Goal: Book appointment/travel/reservation

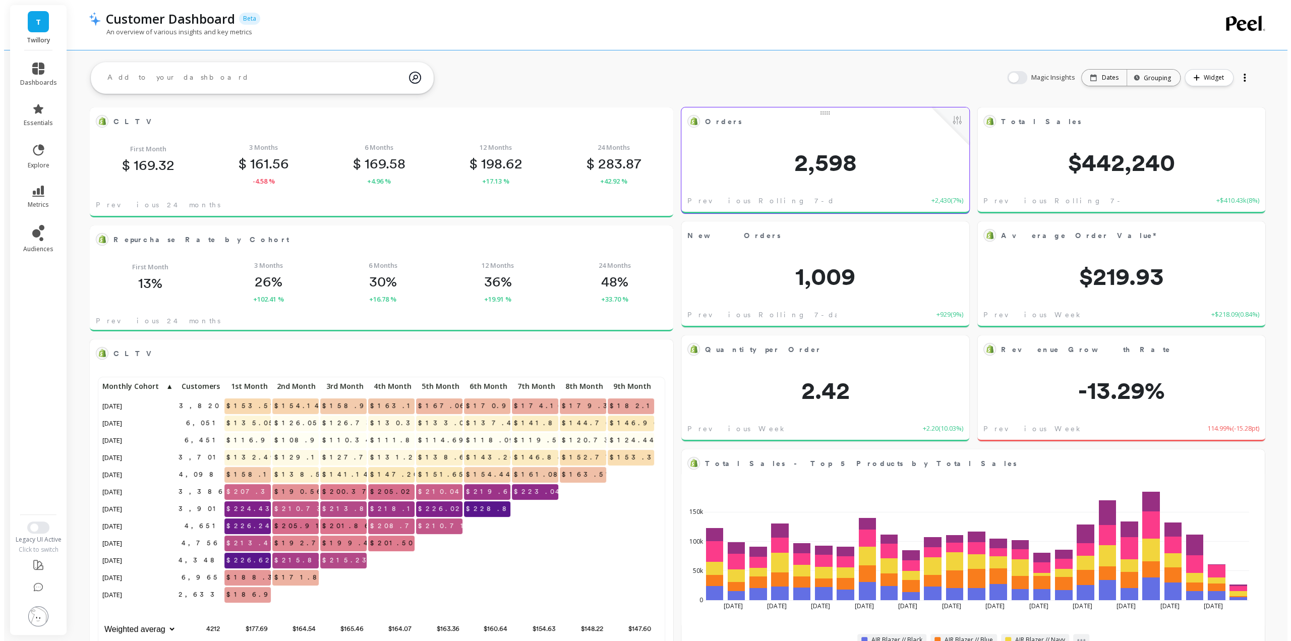
scroll to position [8, 8]
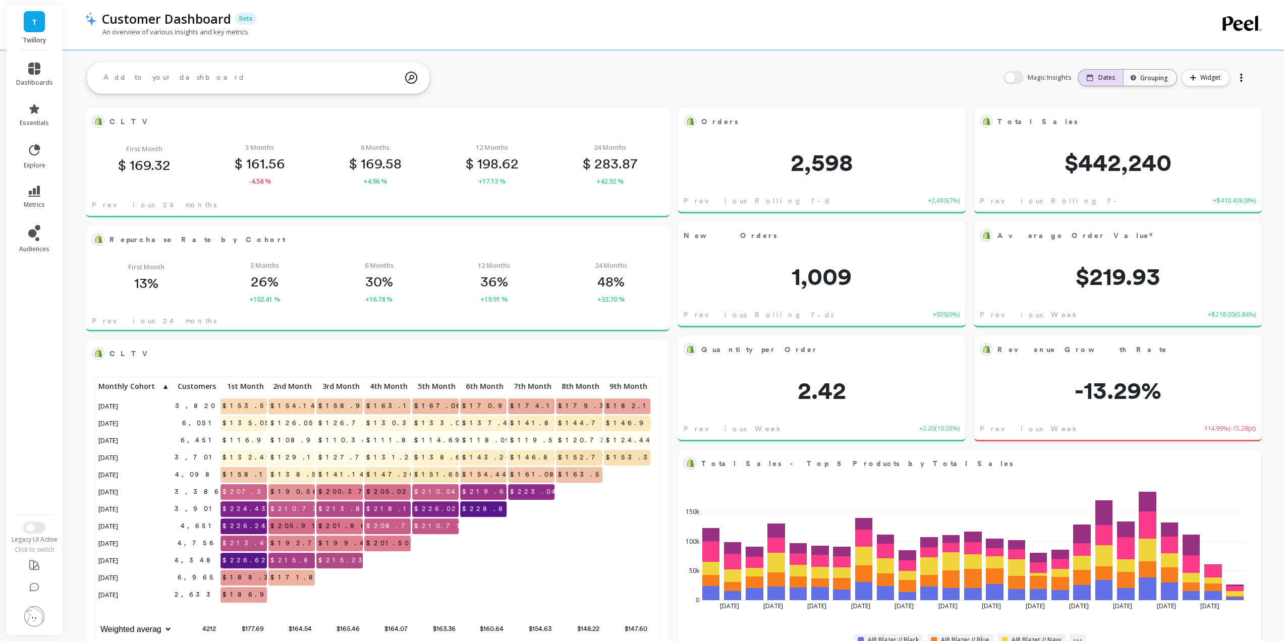
click at [1106, 80] on p "Dates" at bounding box center [1106, 78] width 17 height 8
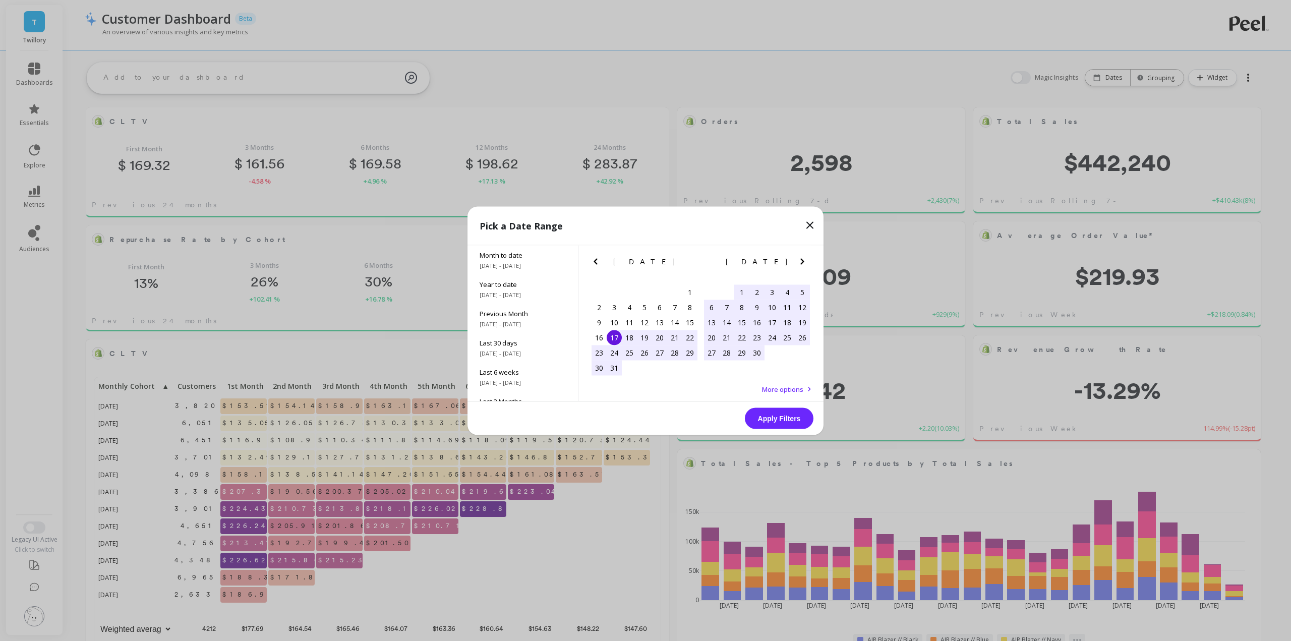
click at [801, 262] on icon "Next Month" at bounding box center [803, 261] width 12 height 12
click at [803, 260] on icon "Next Month" at bounding box center [803, 261] width 4 height 6
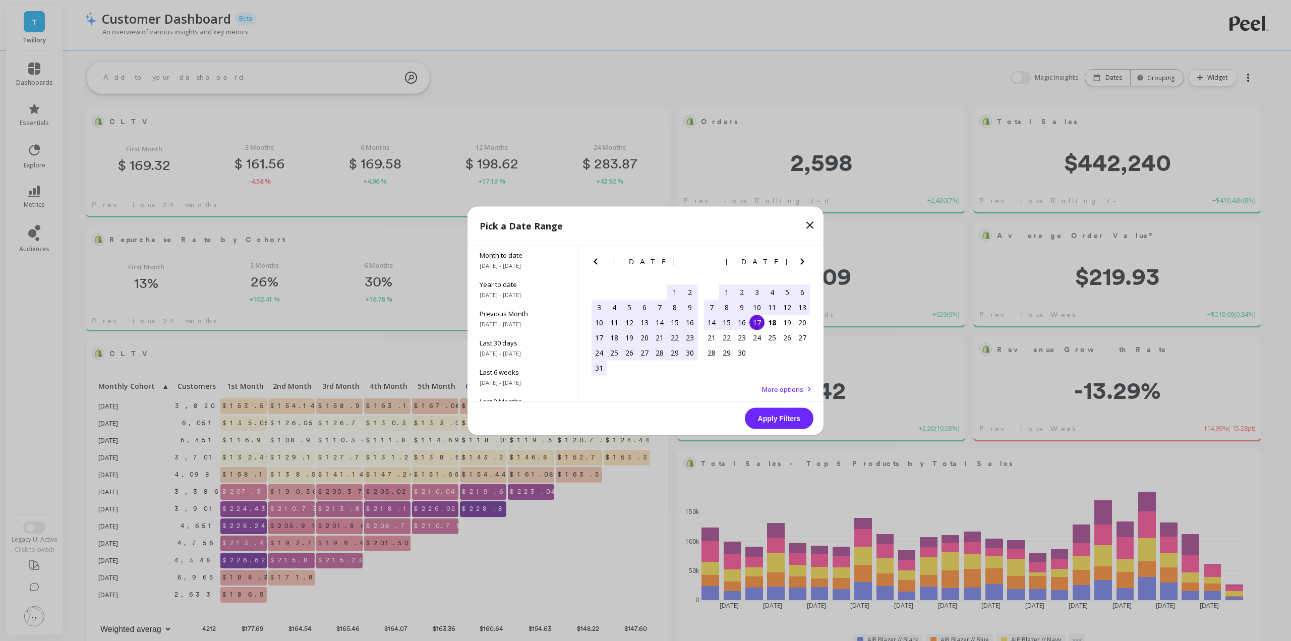
click at [803, 260] on icon "Next Month" at bounding box center [803, 261] width 4 height 6
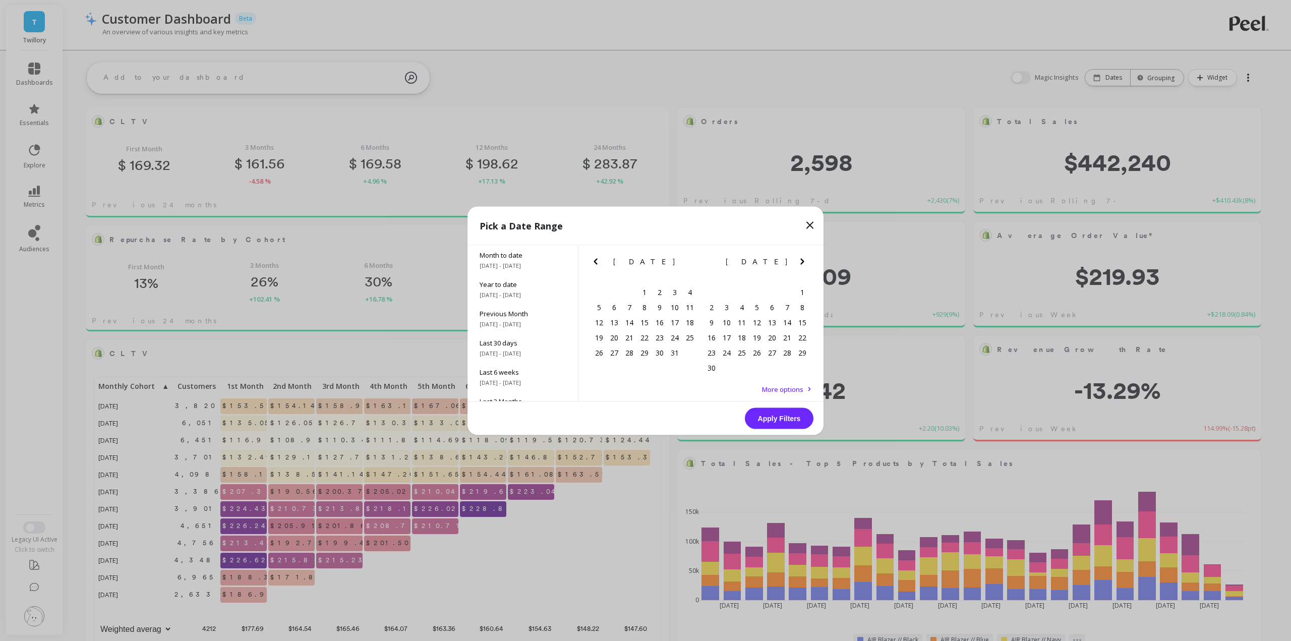
click at [588, 261] on div "[DATE] [DATE] Su Mo Tu We Th Fr Sa 28 29 30 1 2 3 4 5 6 7 8 9 10 11 12 13 14 15…" at bounding box center [701, 313] width 245 height 137
click at [596, 261] on icon "Previous Month" at bounding box center [596, 261] width 12 height 12
click at [629, 325] on div "16" at bounding box center [629, 322] width 15 height 15
click at [641, 323] on div "17" at bounding box center [644, 322] width 15 height 15
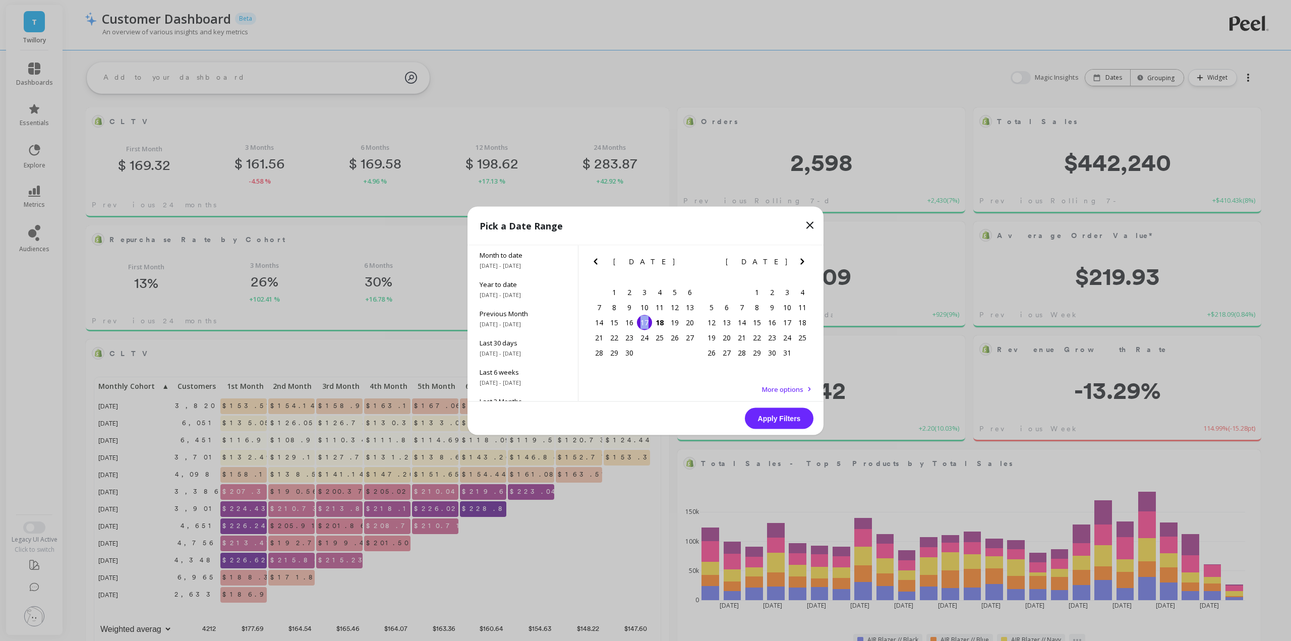
click at [780, 420] on button "Apply Filters" at bounding box center [779, 418] width 69 height 21
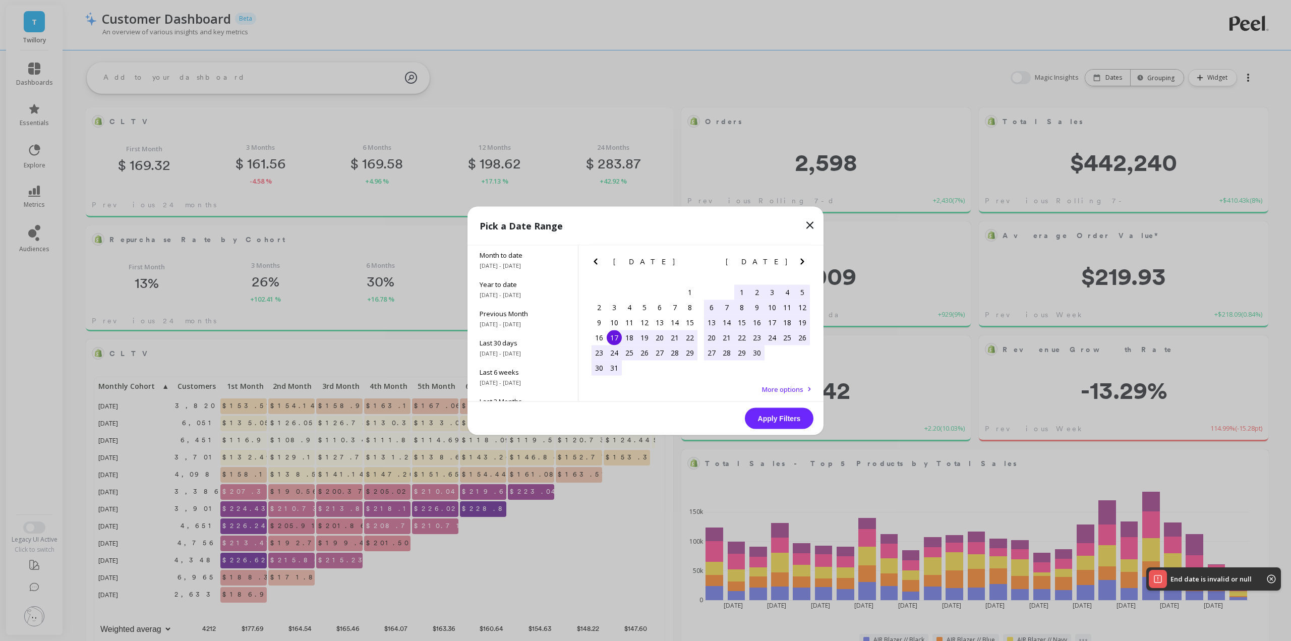
scroll to position [269, 551]
click at [799, 259] on icon "Next Month" at bounding box center [803, 261] width 12 height 12
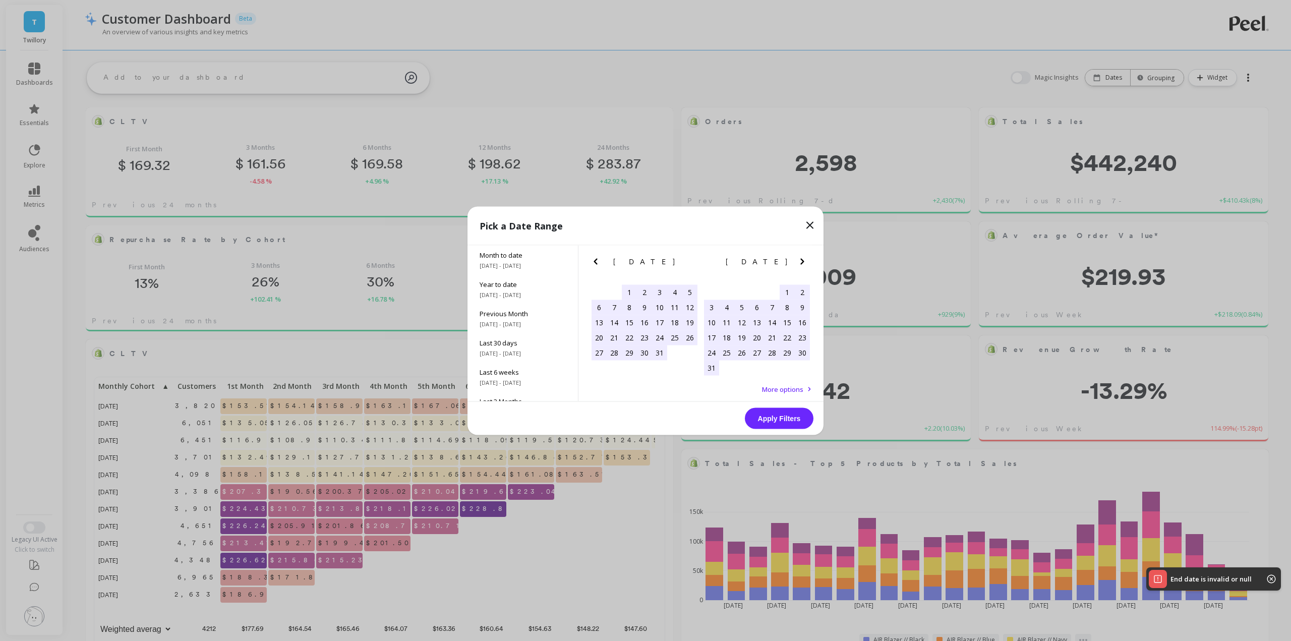
click at [799, 259] on icon "Next Month" at bounding box center [803, 261] width 12 height 12
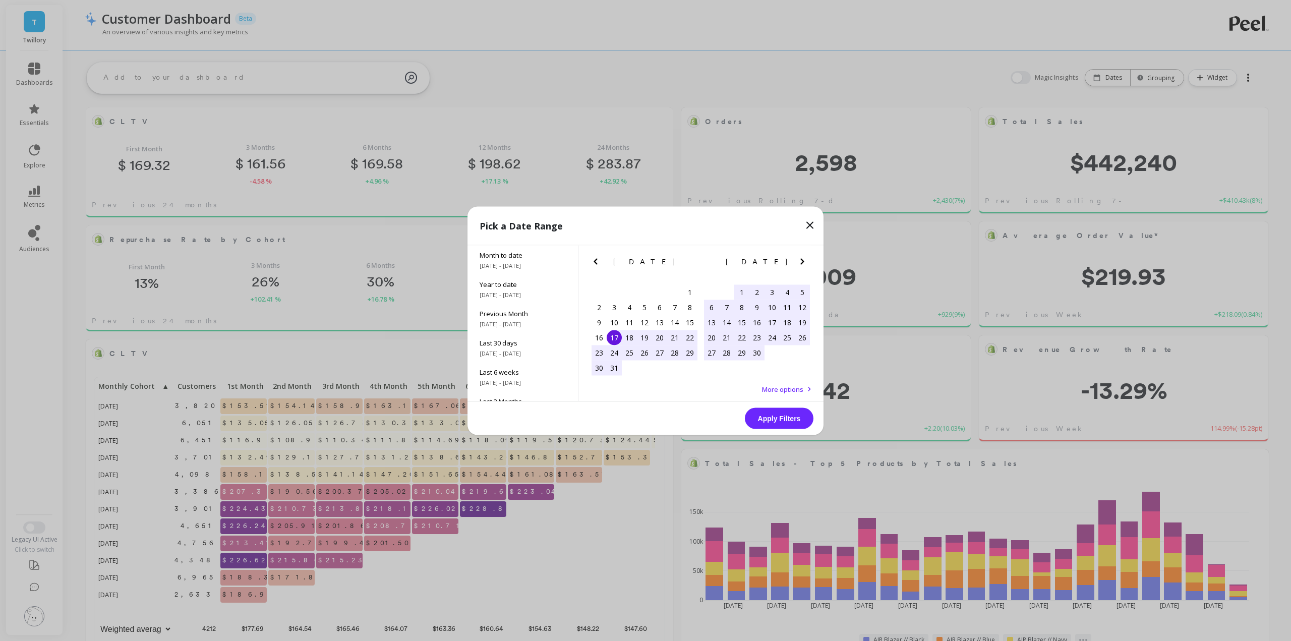
click at [804, 262] on icon "Next Month" at bounding box center [803, 261] width 12 height 12
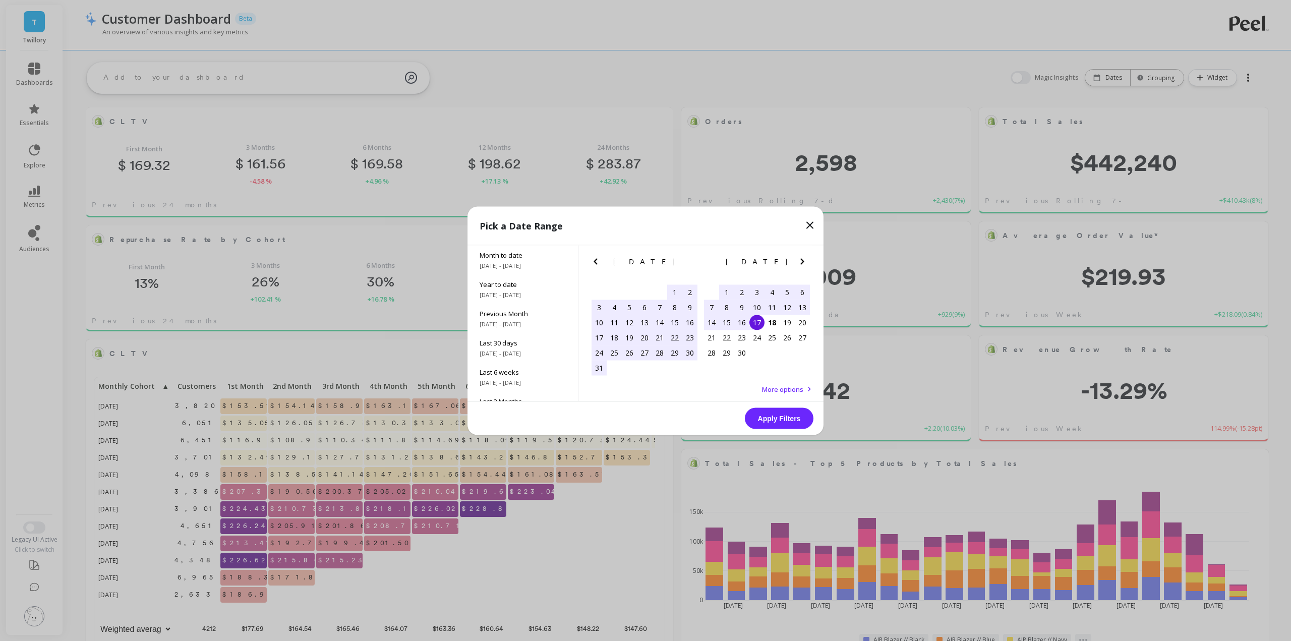
click at [756, 325] on div "17" at bounding box center [757, 322] width 15 height 15
click at [788, 413] on button "Apply Filters" at bounding box center [779, 418] width 69 height 21
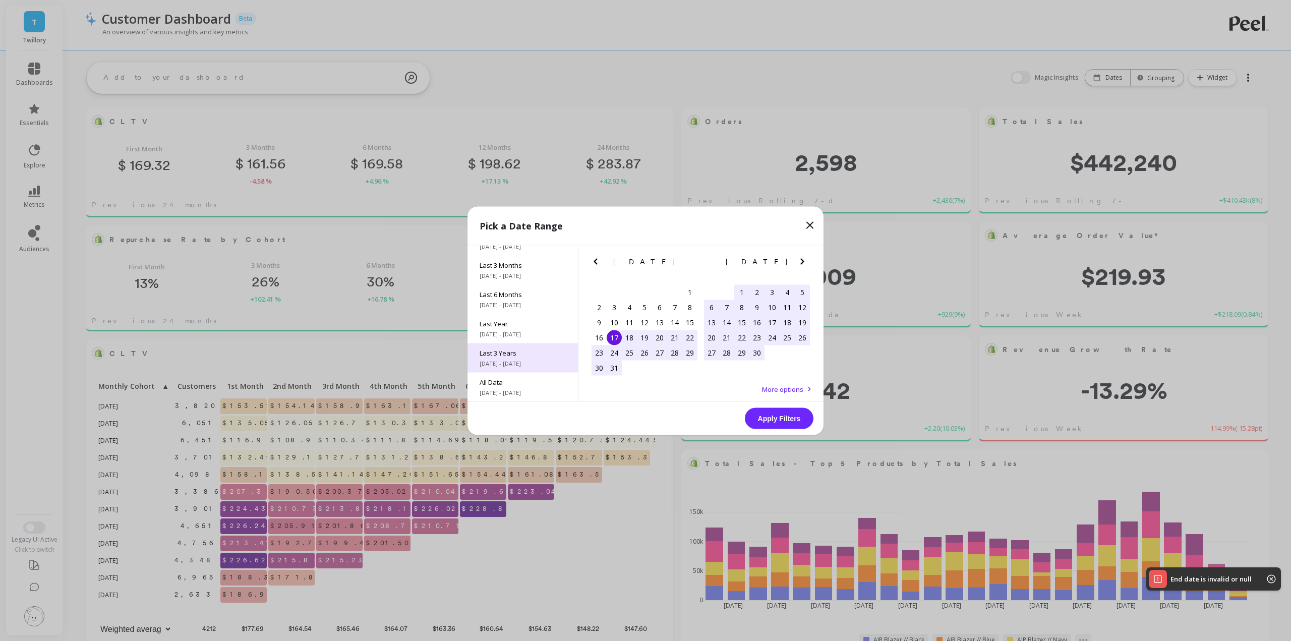
scroll to position [0, 0]
click at [615, 339] on div "17" at bounding box center [614, 337] width 15 height 15
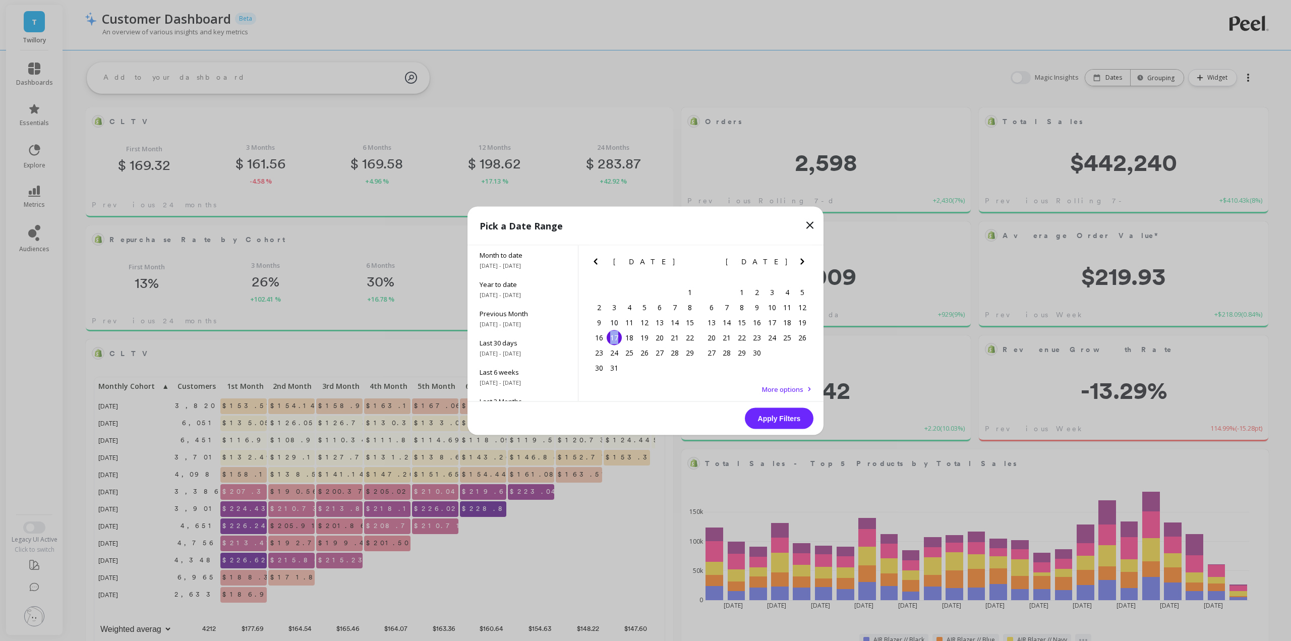
click at [615, 339] on div "17" at bounding box center [614, 337] width 15 height 15
click at [627, 340] on div "18" at bounding box center [629, 337] width 15 height 15
click at [652, 340] on div "20" at bounding box center [659, 337] width 15 height 15
click at [764, 422] on button "Apply Filters" at bounding box center [779, 418] width 69 height 21
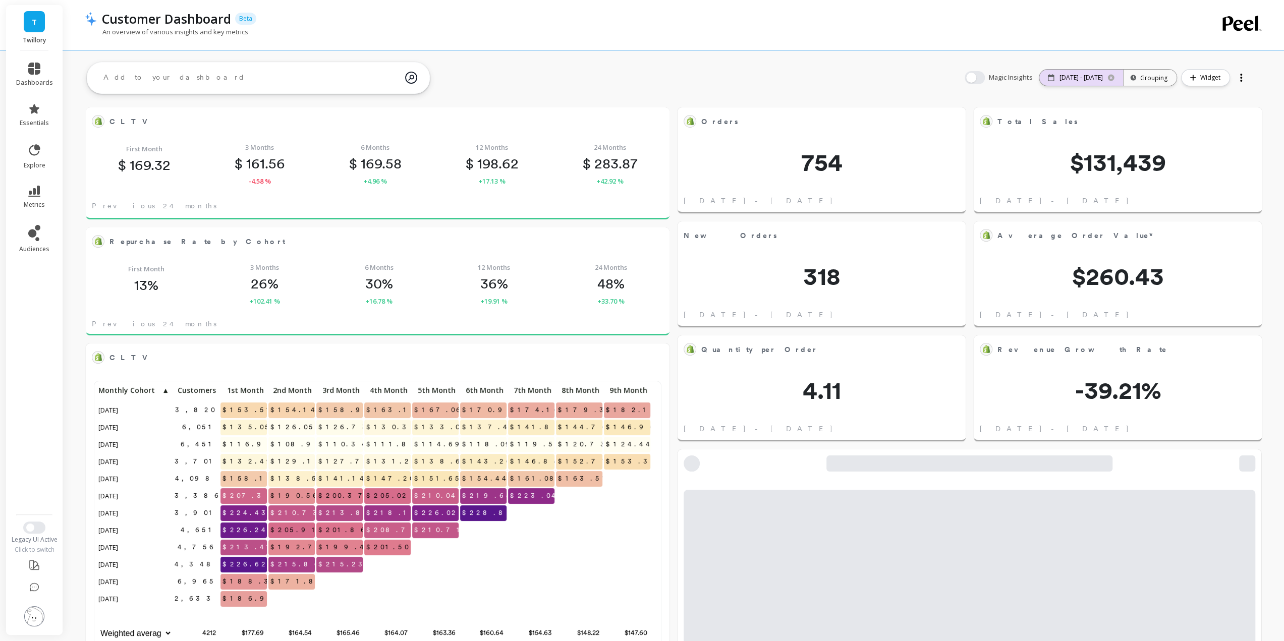
click at [1074, 73] on div "[DATE] - [DATE]" at bounding box center [1081, 78] width 84 height 16
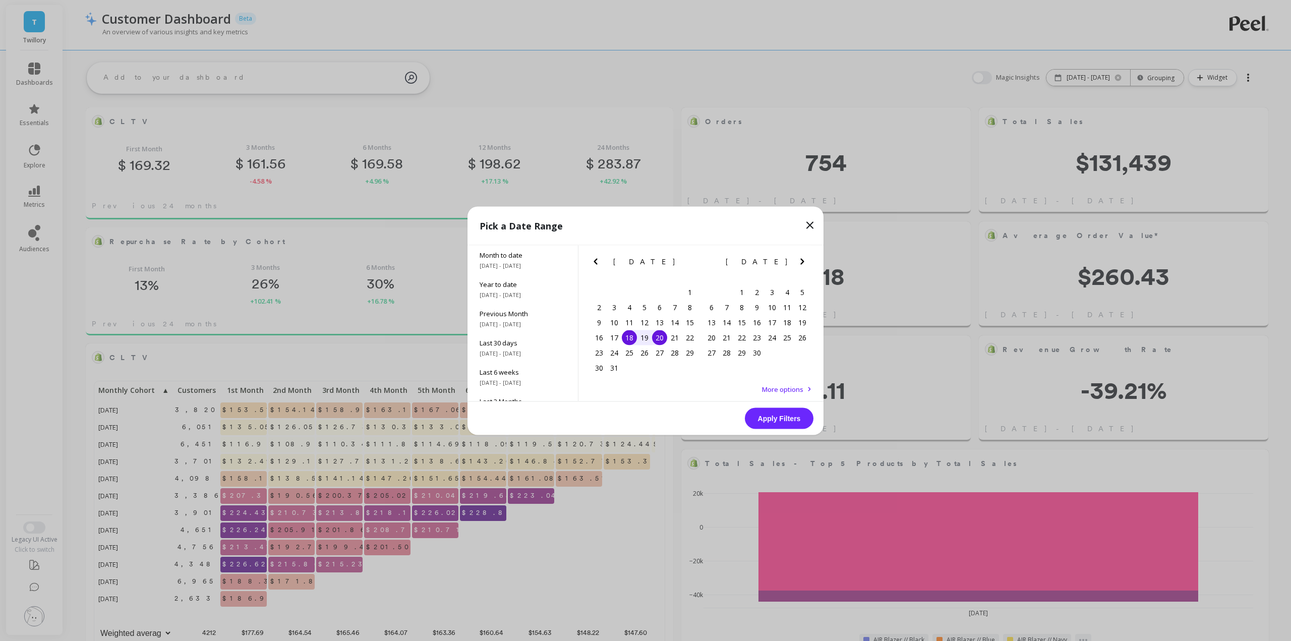
click at [797, 265] on icon "Next Month" at bounding box center [803, 261] width 12 height 12
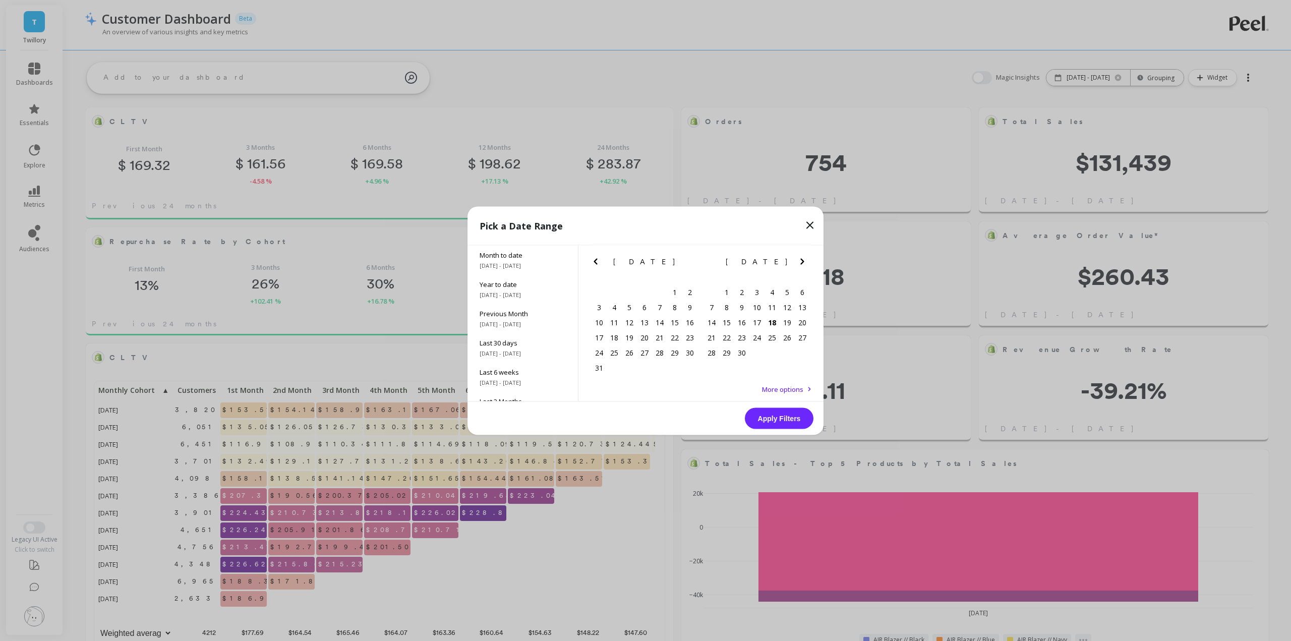
click at [797, 265] on icon "Next Month" at bounding box center [803, 261] width 12 height 12
click at [591, 261] on icon "Previous Month" at bounding box center [596, 261] width 12 height 12
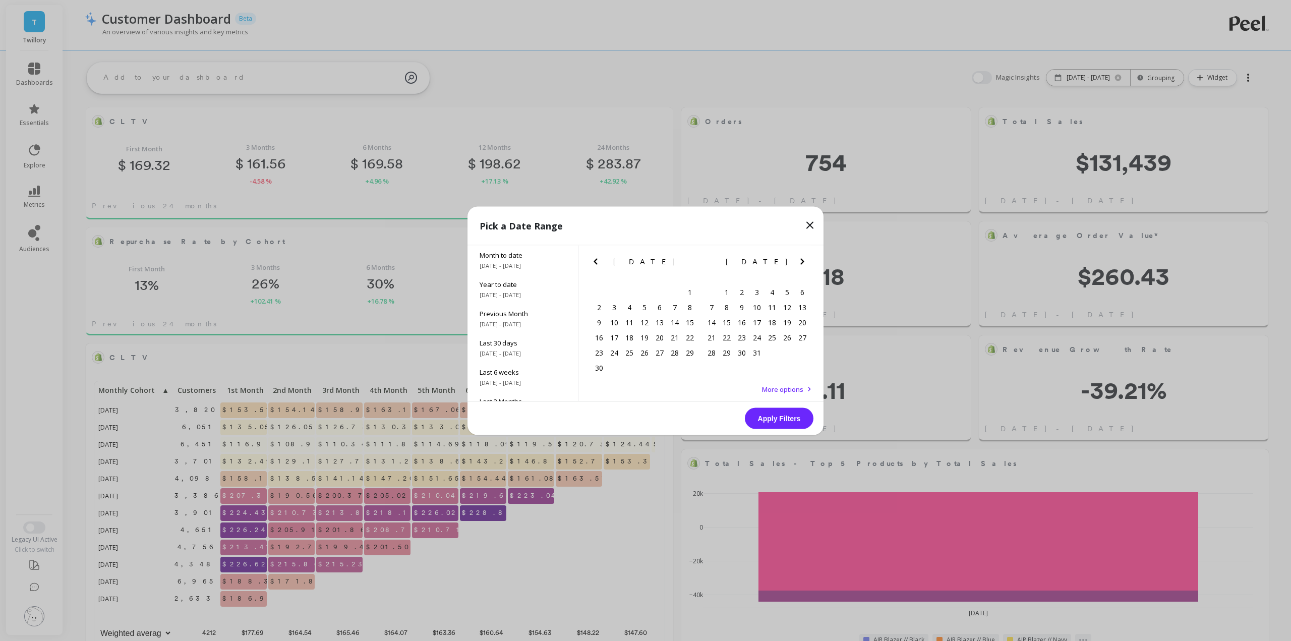
click at [591, 261] on icon "Previous Month" at bounding box center [596, 261] width 12 height 12
click at [800, 263] on icon "Next Month" at bounding box center [803, 261] width 12 height 12
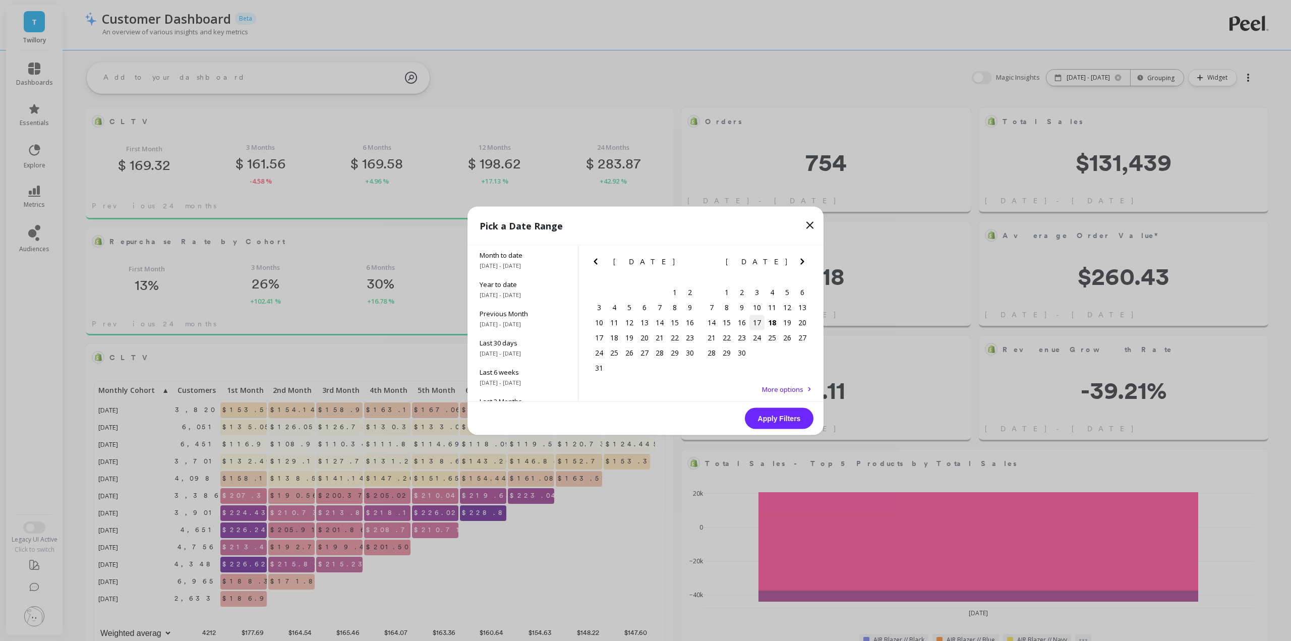
click at [762, 323] on div "17" at bounding box center [757, 322] width 15 height 15
click at [783, 419] on button "Apply Filters" at bounding box center [779, 418] width 69 height 21
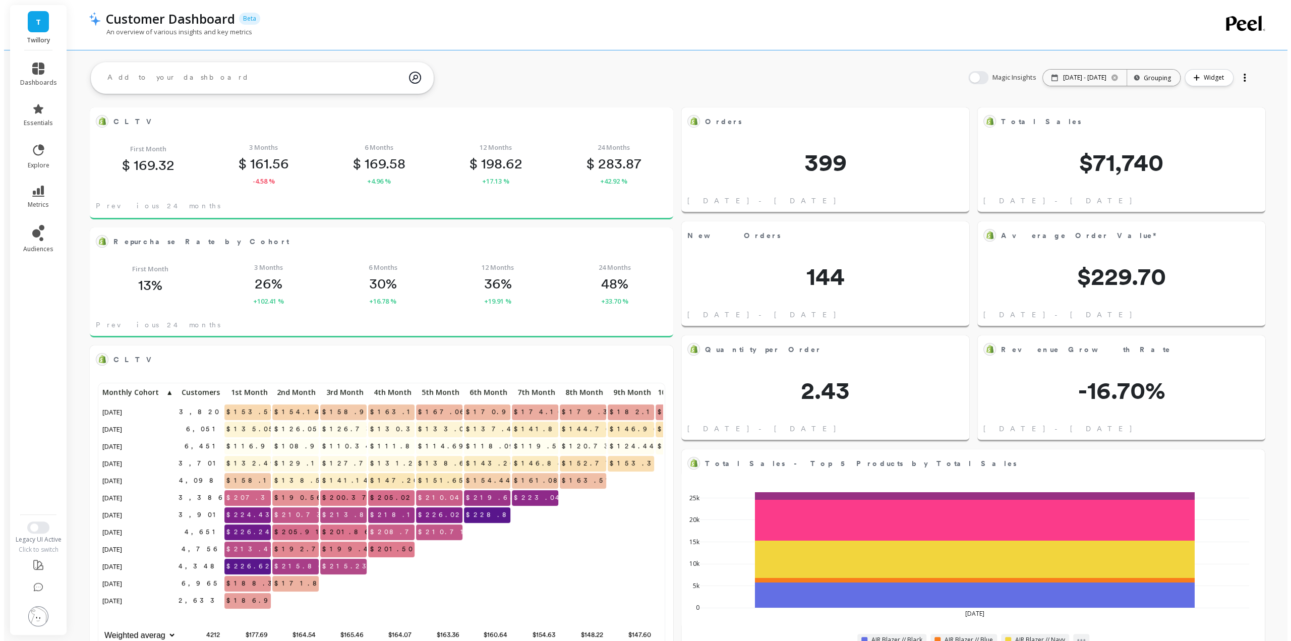
scroll to position [8, 8]
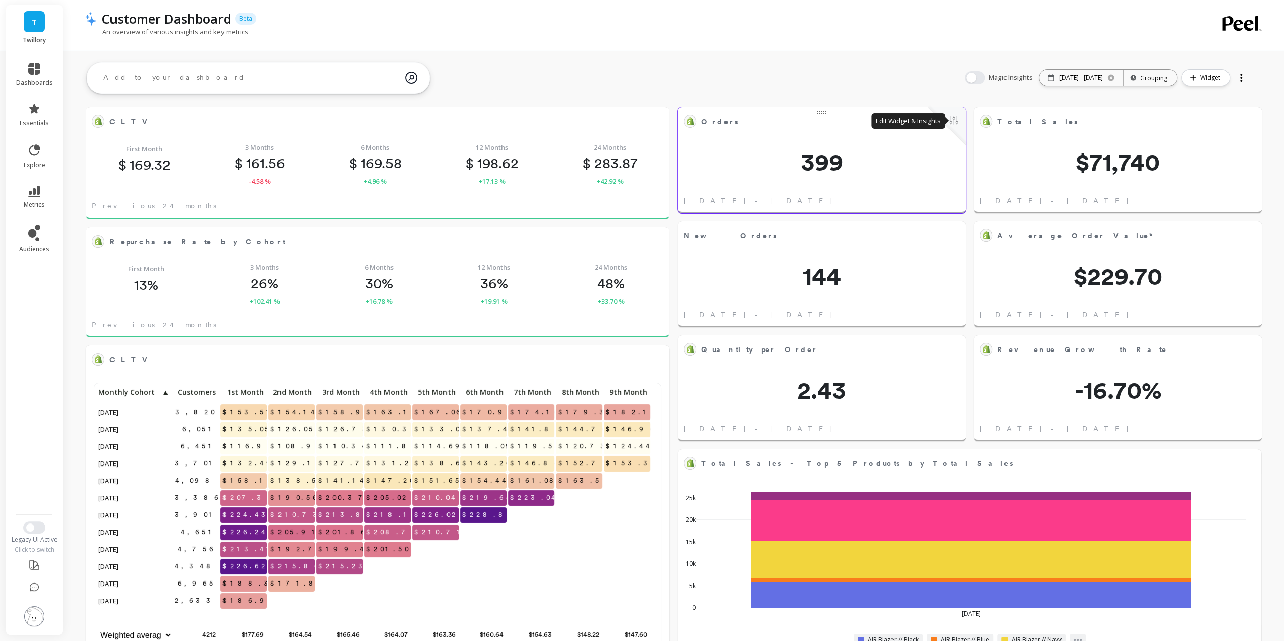
click at [956, 119] on button at bounding box center [953, 121] width 12 height 14
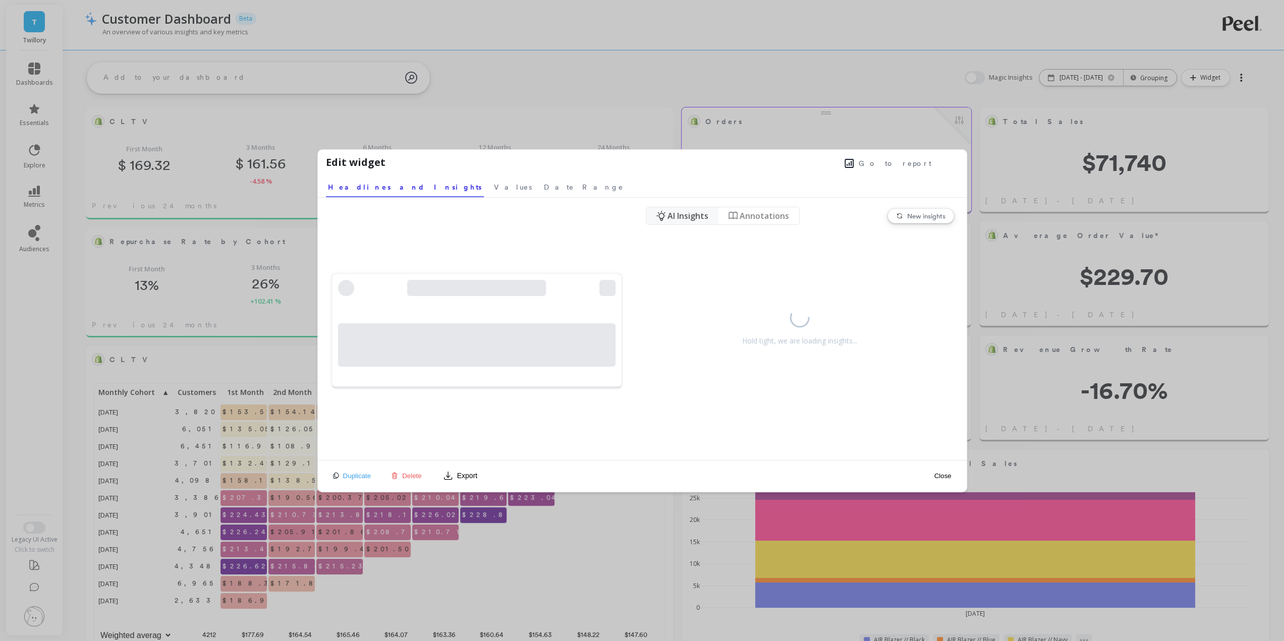
scroll to position [269, 551]
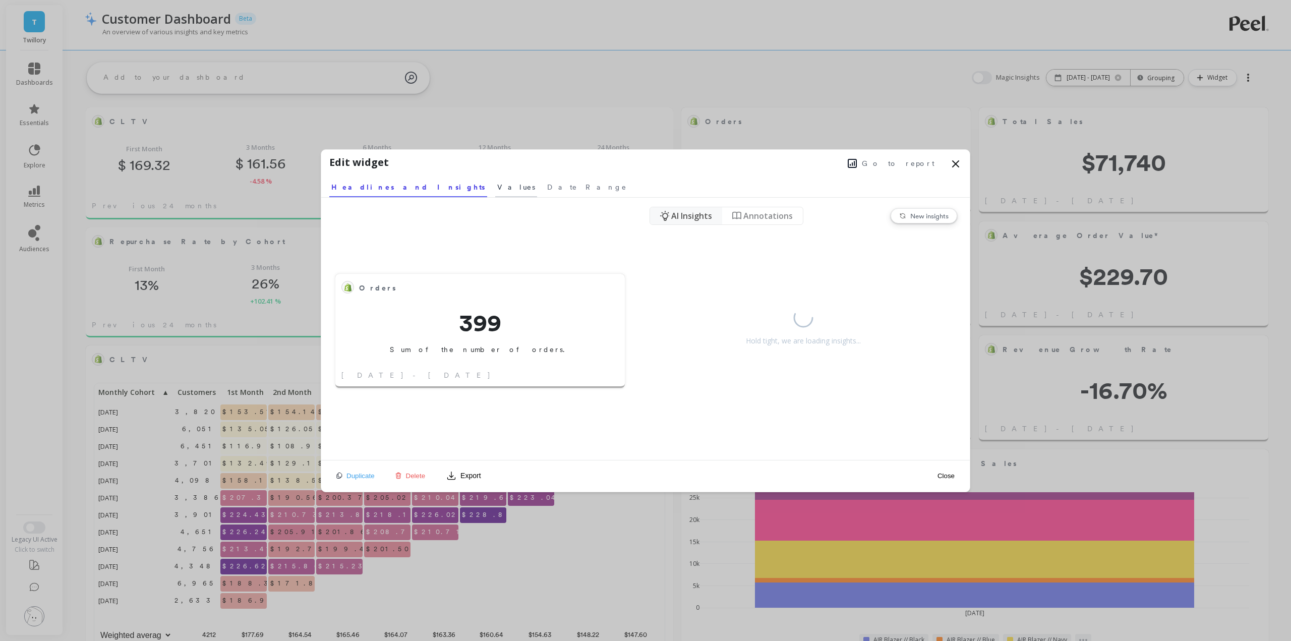
click at [497, 190] on span "Values" at bounding box center [516, 187] width 38 height 10
click at [954, 168] on icon at bounding box center [956, 164] width 12 height 12
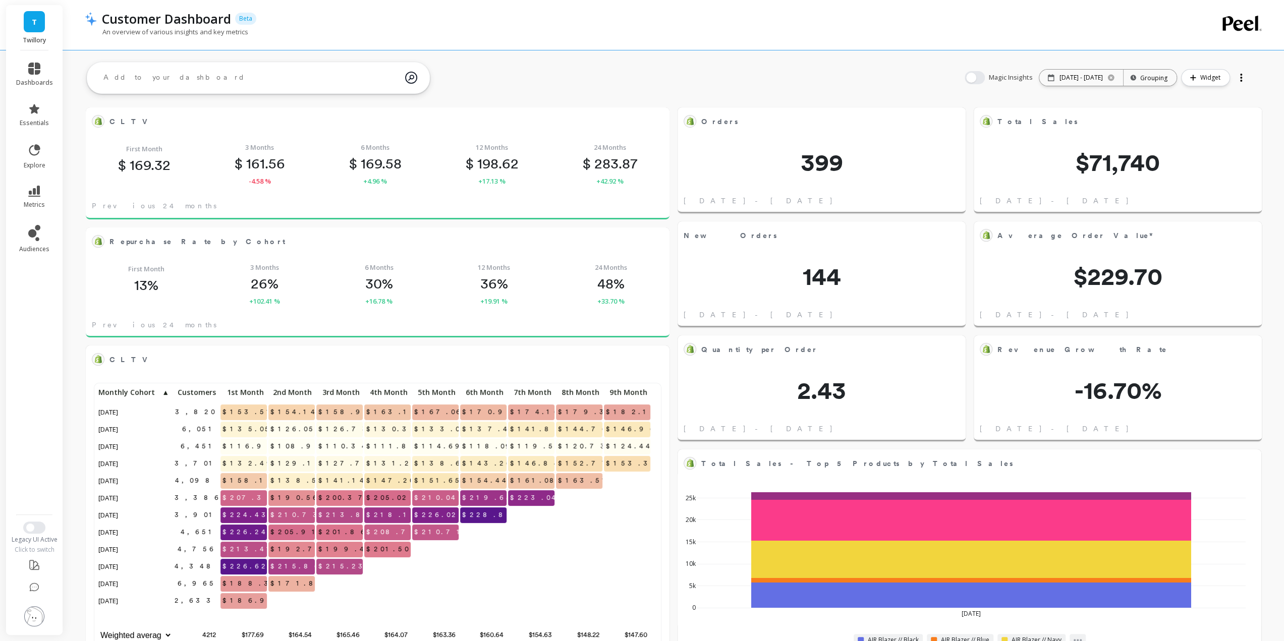
scroll to position [269, 547]
